Goal: Task Accomplishment & Management: Manage account settings

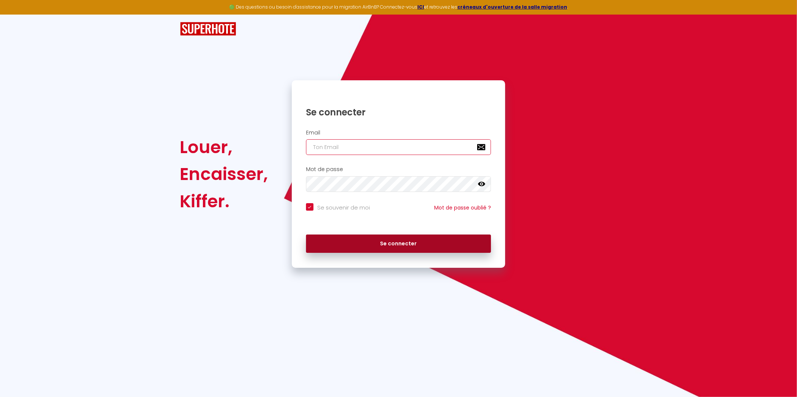
type input "[EMAIL_ADDRESS][DOMAIN_NAME]"
click at [397, 238] on button "Se connecter" at bounding box center [398, 244] width 185 height 19
checkbox input "true"
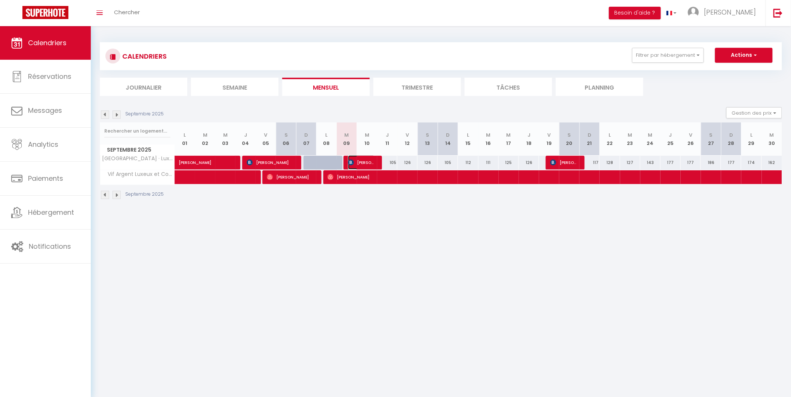
click at [359, 162] on span "[PERSON_NAME]" at bounding box center [361, 162] width 27 height 14
select select "OK"
select select "KO"
select select "0"
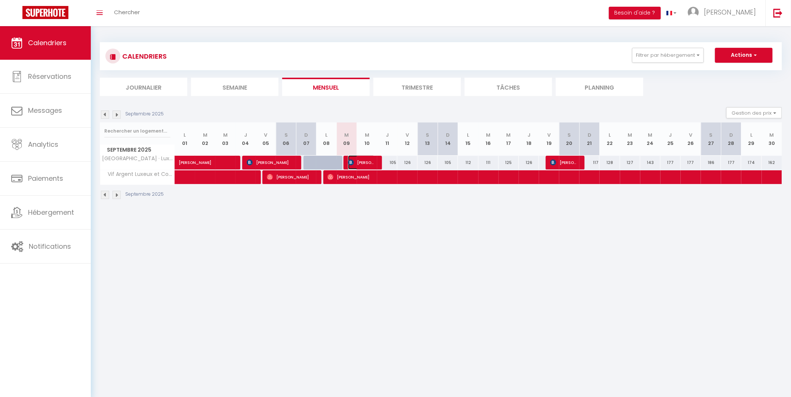
select select "1"
select select
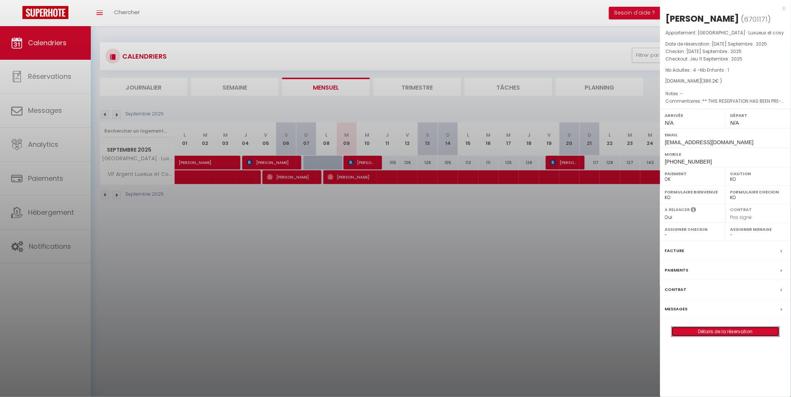
click at [726, 330] on link "Détails de la réservation" at bounding box center [725, 332] width 108 height 10
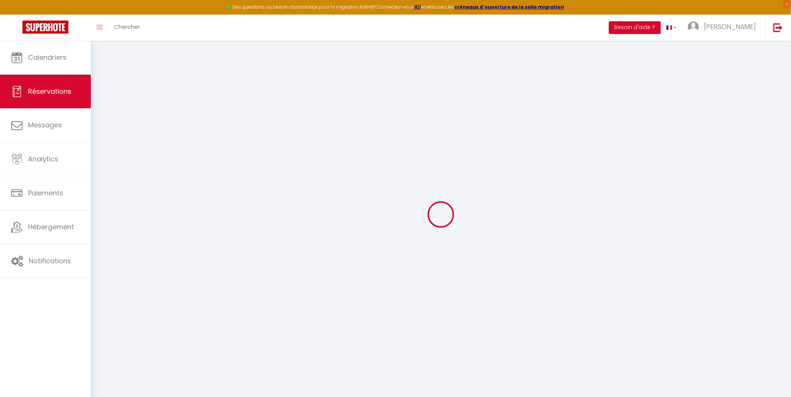
select select
checkbox input "false"
type textarea "** THIS RESERVATION HAS BEEN PRE-PAID ** BOOKING NOTE : Payment charge is EUR 5…"
type input "69"
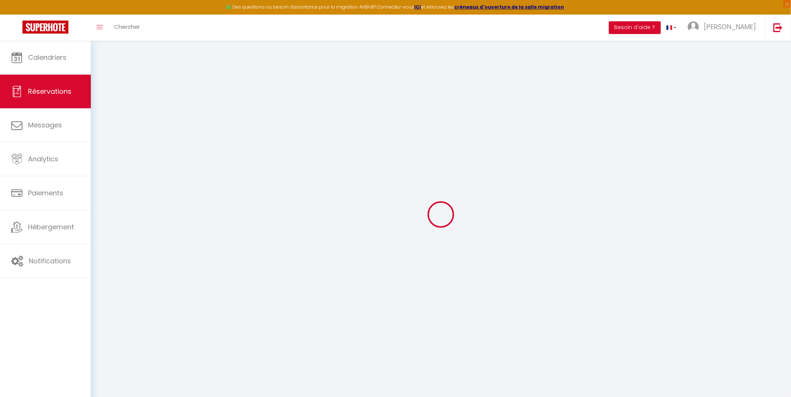
type input "23.8"
select select
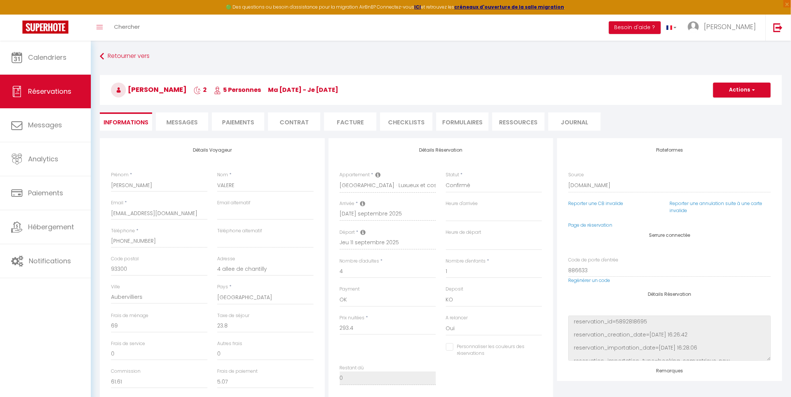
checkbox input "false"
select select
click at [180, 121] on span "Messages" at bounding box center [181, 122] width 31 height 9
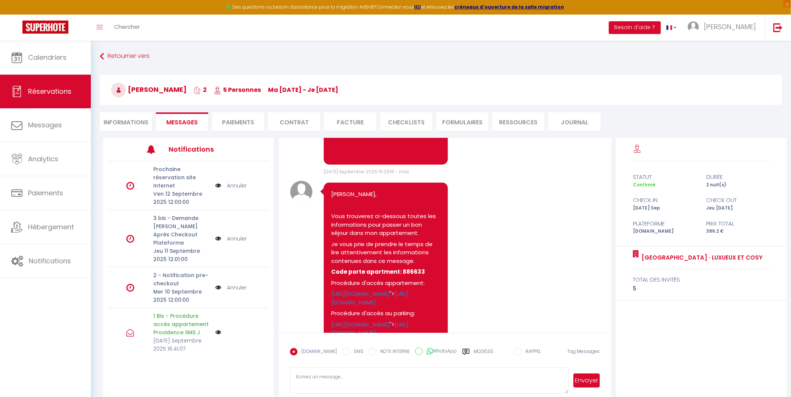
scroll to position [312, 0]
